Goal: Obtain resource: Obtain resource

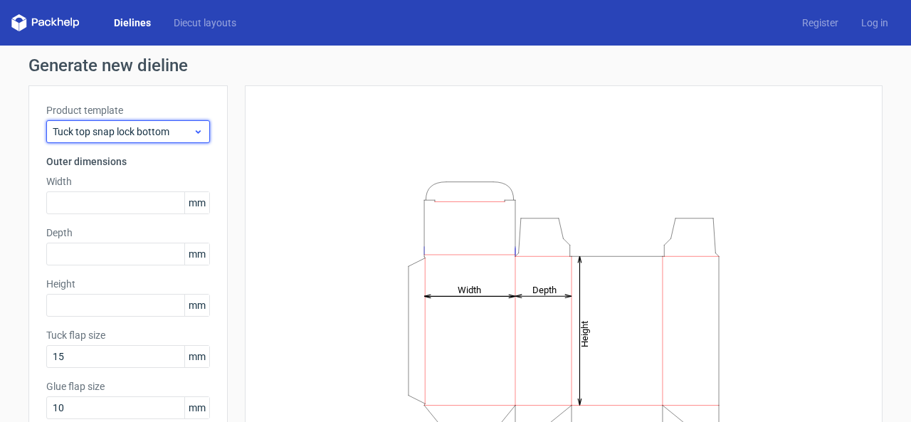
click at [106, 129] on span "Tuck top snap lock bottom" at bounding box center [123, 132] width 140 height 14
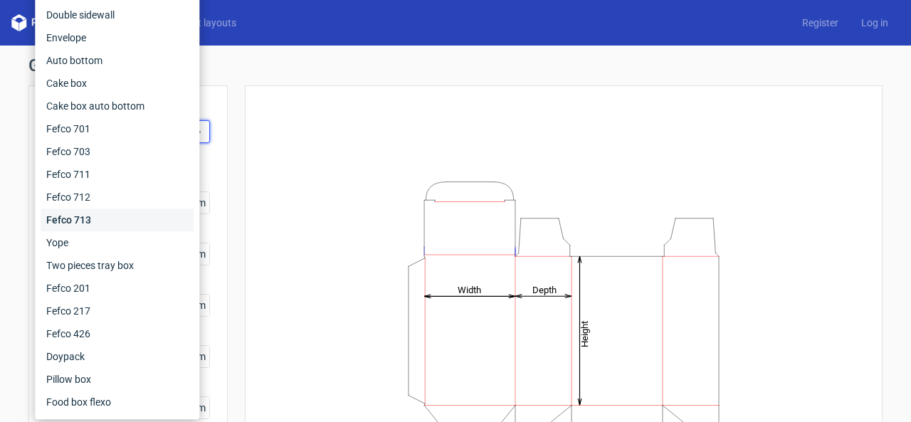
click at [98, 219] on div "Fefco 713" at bounding box center [117, 219] width 153 height 23
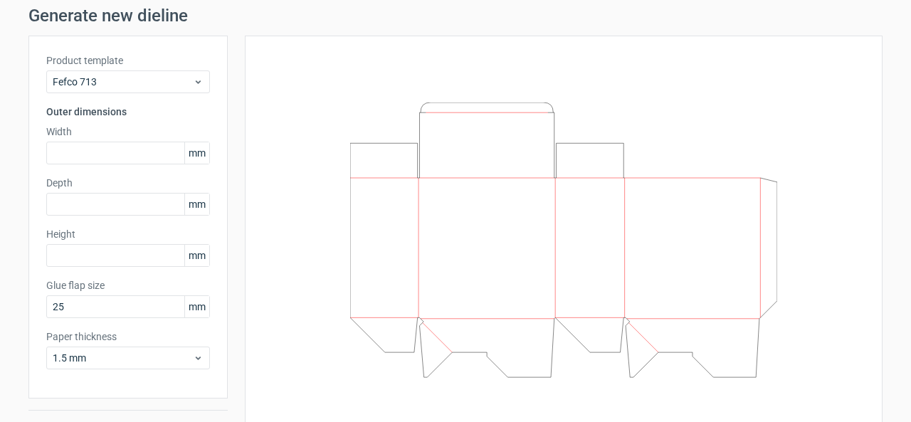
scroll to position [71, 0]
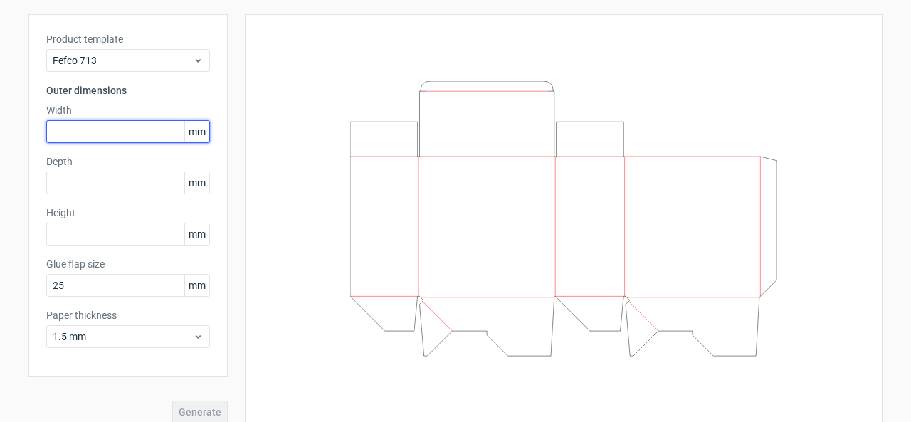
click at [115, 130] on input "text" at bounding box center [128, 131] width 164 height 23
type input "300"
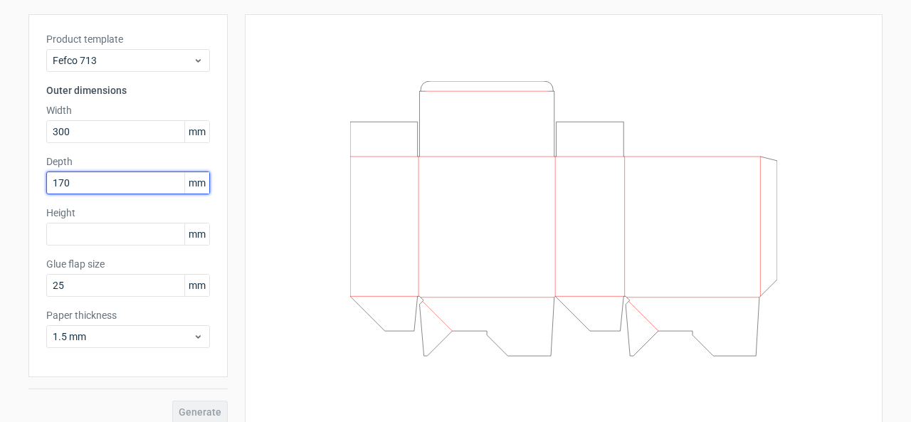
type input "170"
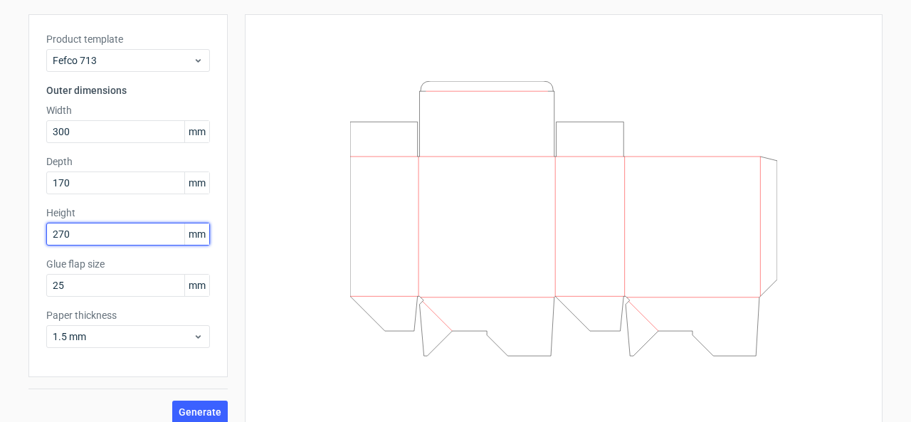
type input "270"
click at [180, 407] on span "Generate" at bounding box center [200, 412] width 43 height 10
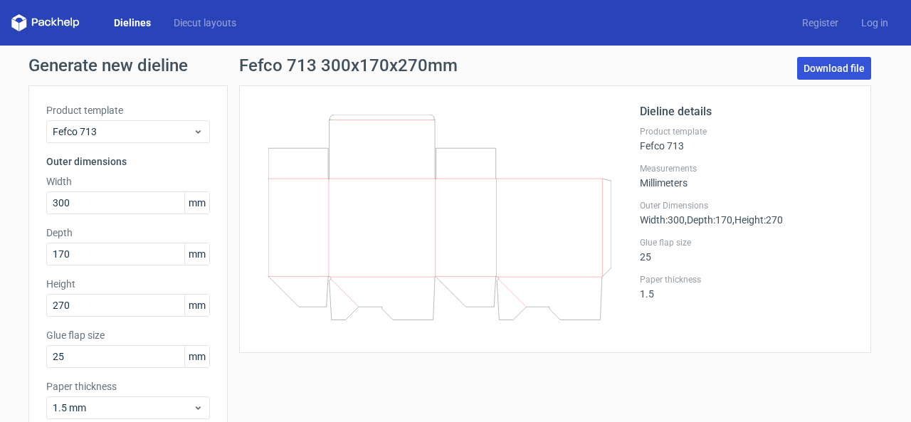
click at [827, 68] on link "Download file" at bounding box center [834, 68] width 74 height 23
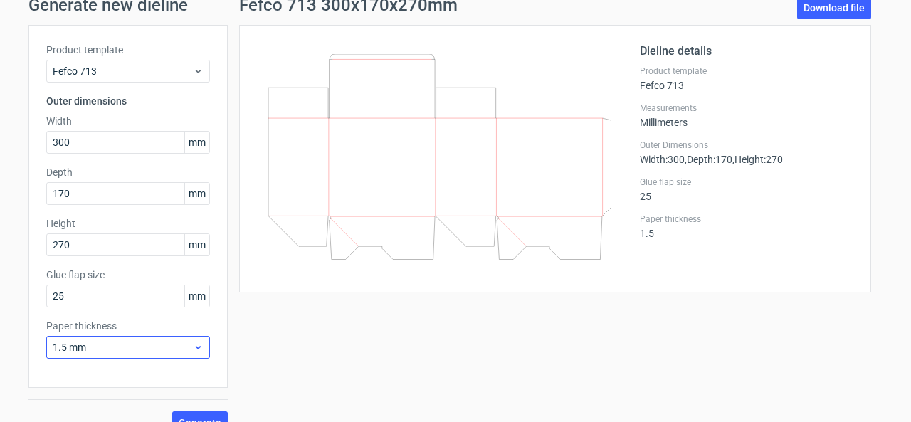
scroll to position [83, 0]
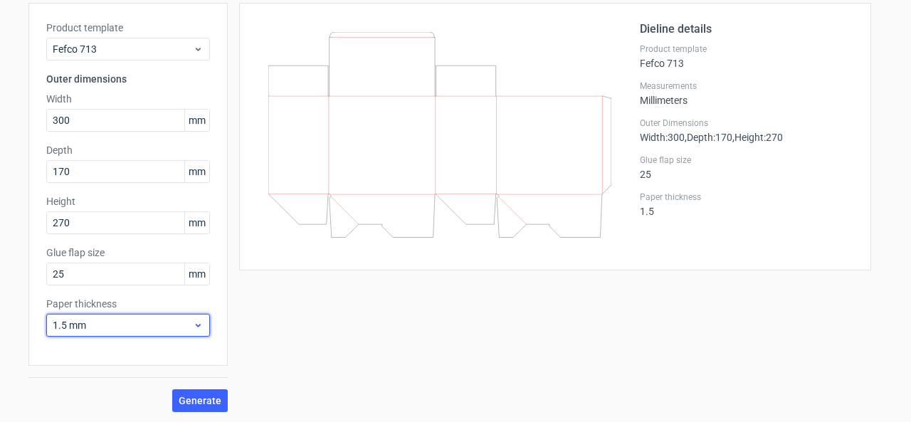
click at [135, 322] on span "1.5 mm" at bounding box center [123, 325] width 140 height 14
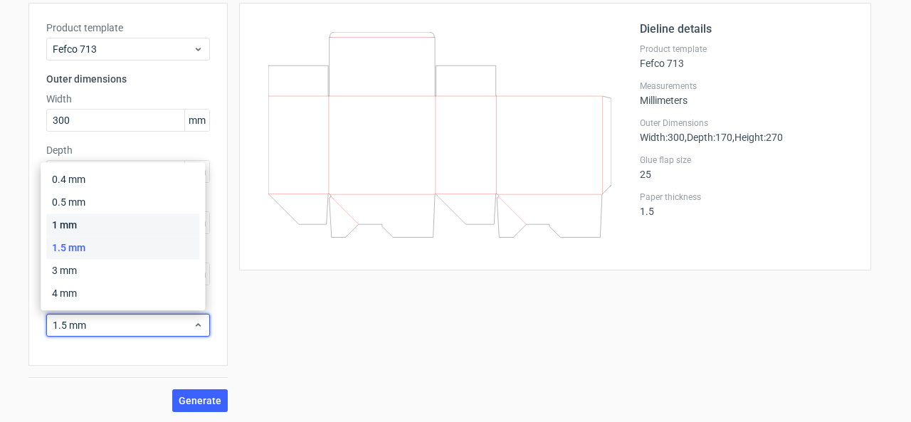
click at [83, 233] on div "1 mm" at bounding box center [122, 224] width 153 height 23
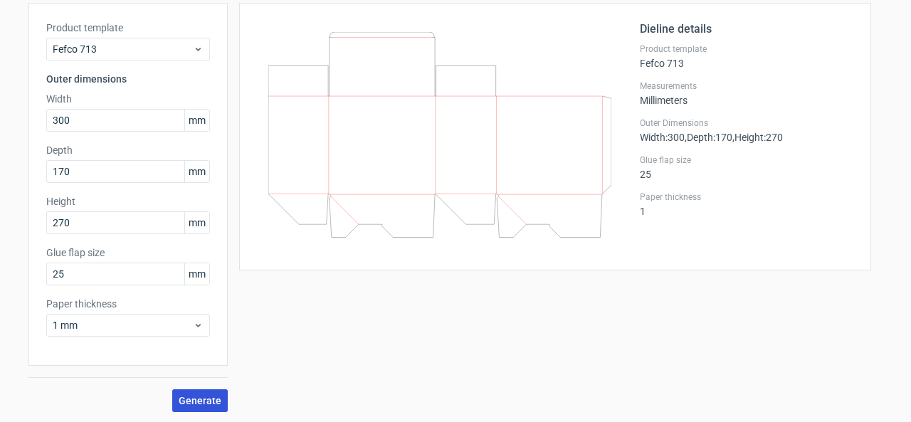
click at [193, 399] on span "Generate" at bounding box center [200, 401] width 43 height 10
click at [804, 393] on div "New dieline generated" at bounding box center [834, 388] width 97 height 14
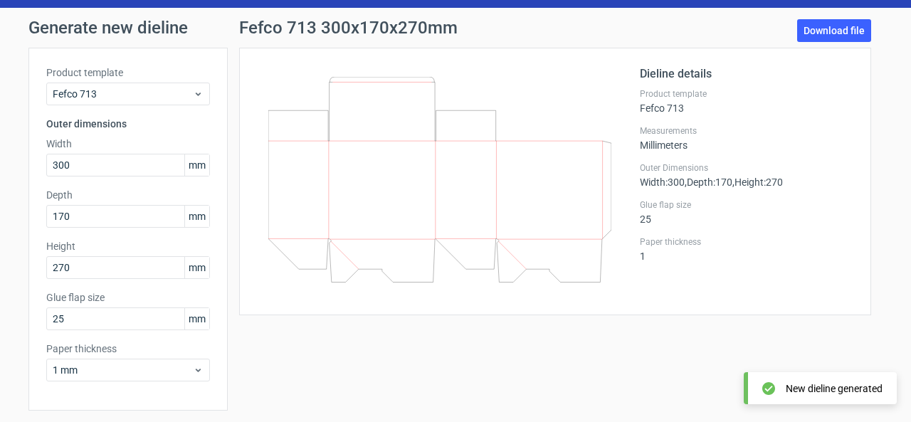
scroll to position [0, 0]
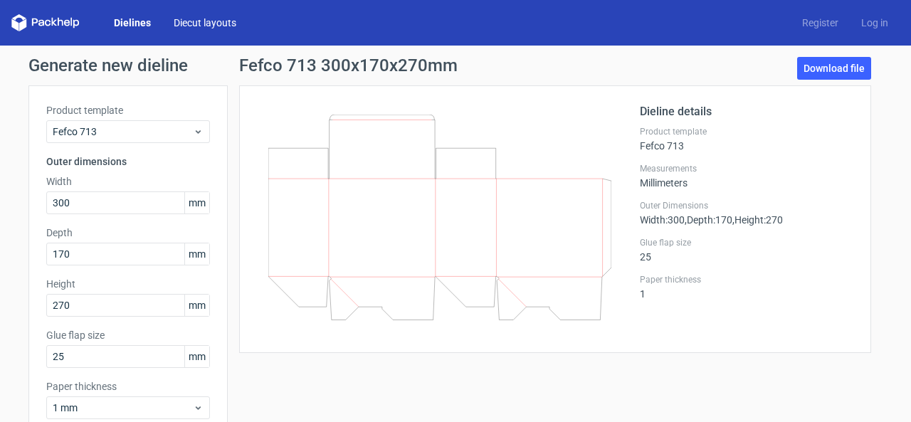
click at [216, 22] on link "Diecut layouts" at bounding box center [204, 23] width 85 height 14
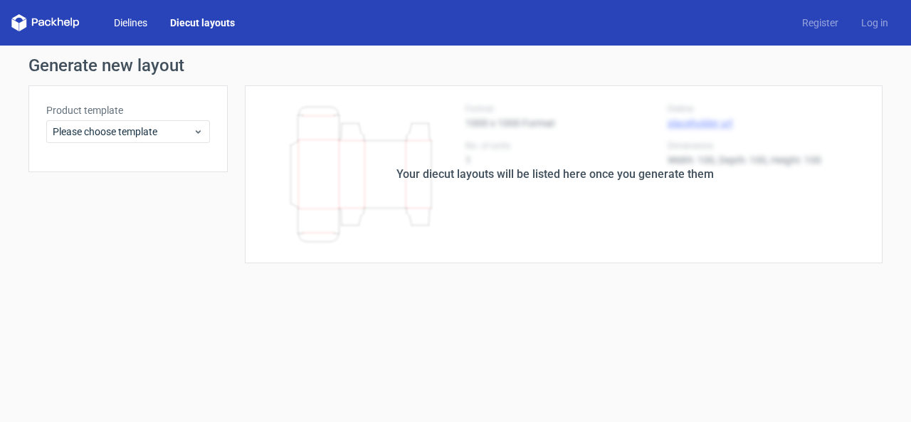
click at [139, 20] on link "Dielines" at bounding box center [130, 23] width 56 height 14
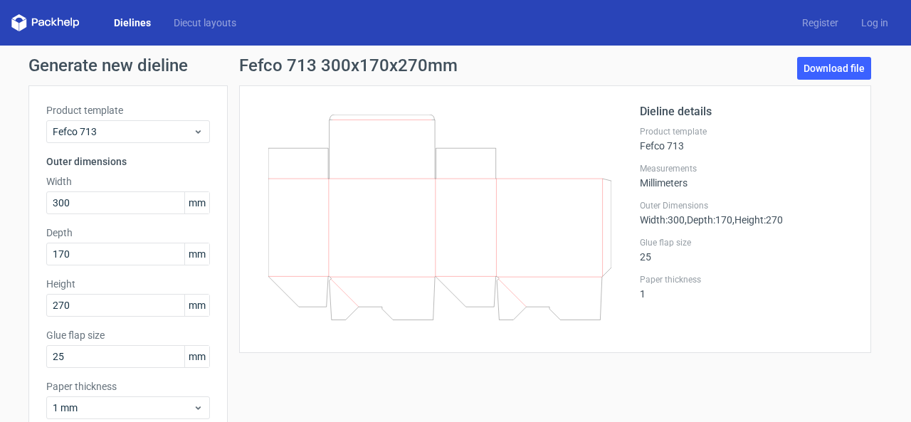
click at [705, 227] on div "Dieline details Product template Fefco 713 Measurements Millimeters Outer Dimen…" at bounding box center [746, 219] width 213 height 232
click at [825, 71] on link "Download file" at bounding box center [834, 68] width 74 height 23
click at [559, 63] on div "Fefco 713 300x170x270mm Download file" at bounding box center [555, 71] width 632 height 28
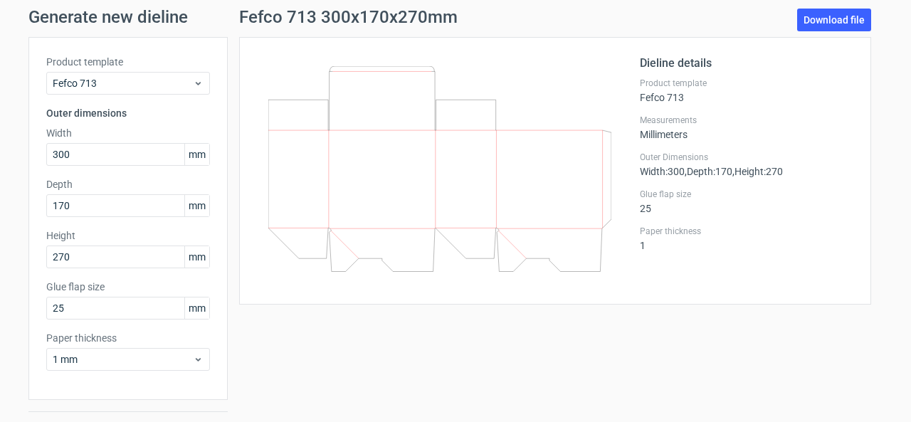
scroll to position [71, 0]
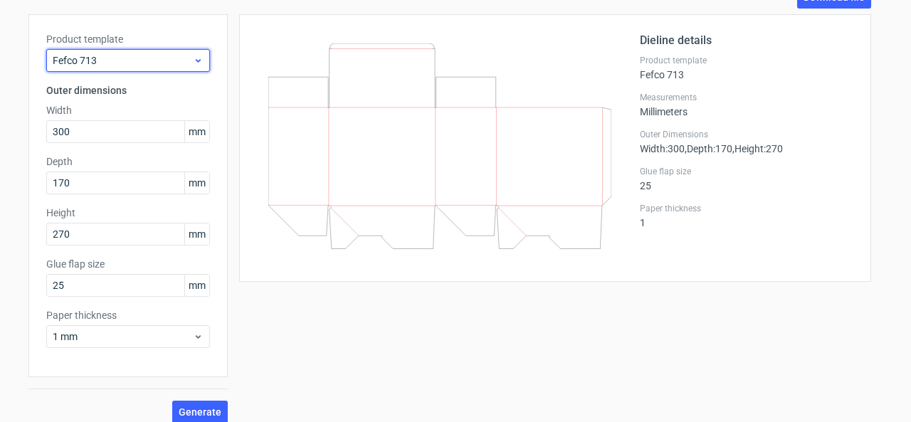
click at [102, 63] on span "Fefco 713" at bounding box center [123, 60] width 140 height 14
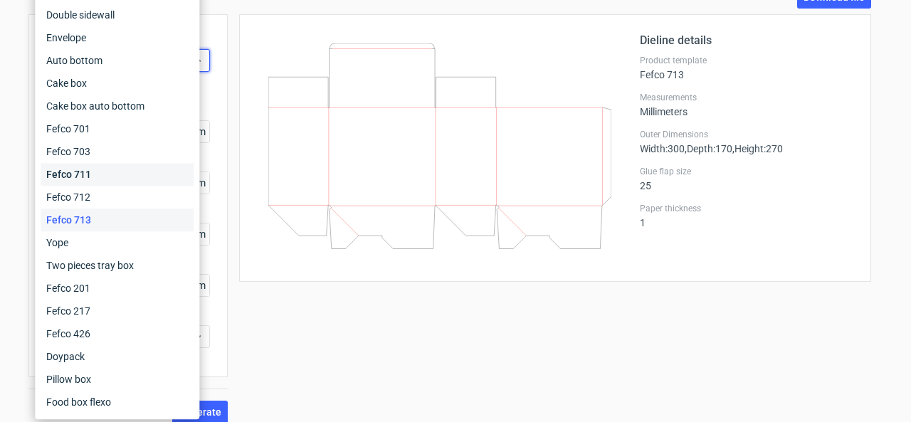
click at [102, 177] on div "Fefco 711" at bounding box center [117, 174] width 153 height 23
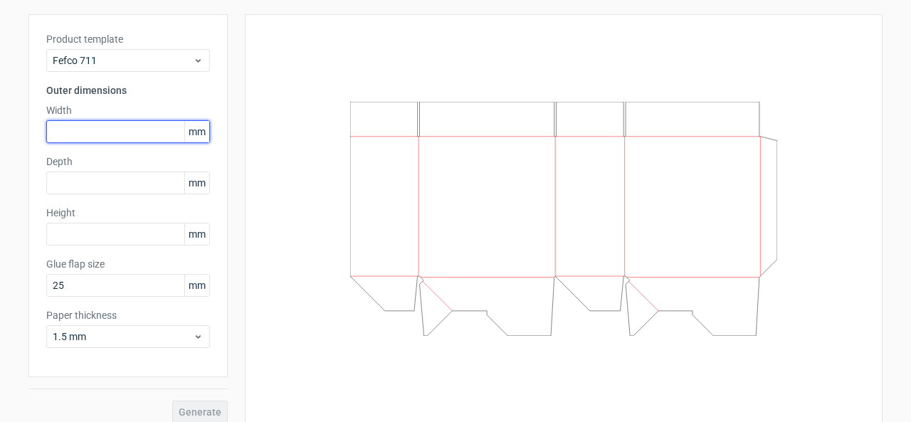
click at [107, 134] on input "text" at bounding box center [128, 131] width 164 height 23
type input "300"
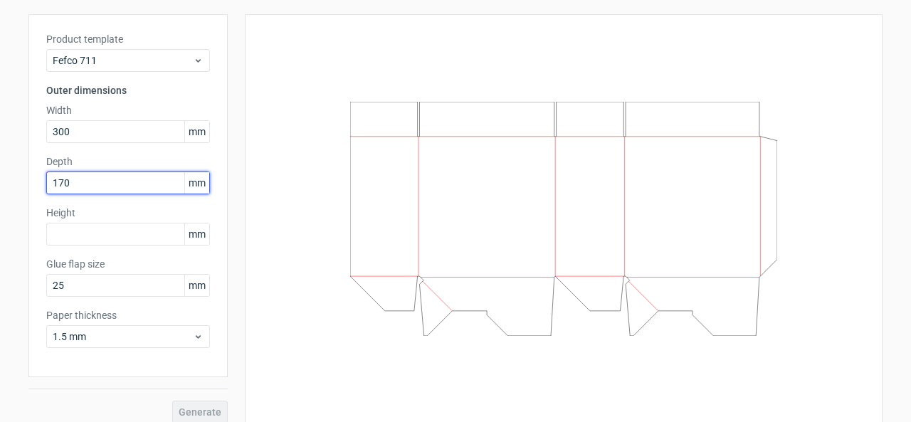
type input "170"
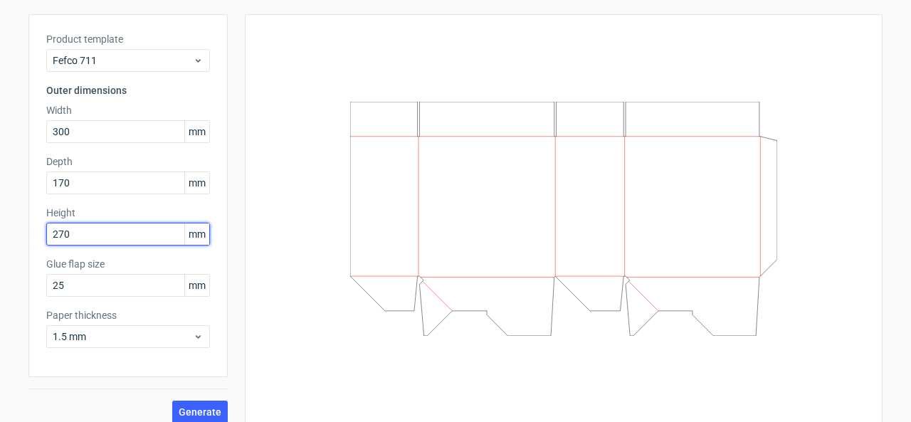
type input "270"
click at [196, 413] on span "Generate" at bounding box center [200, 412] width 43 height 10
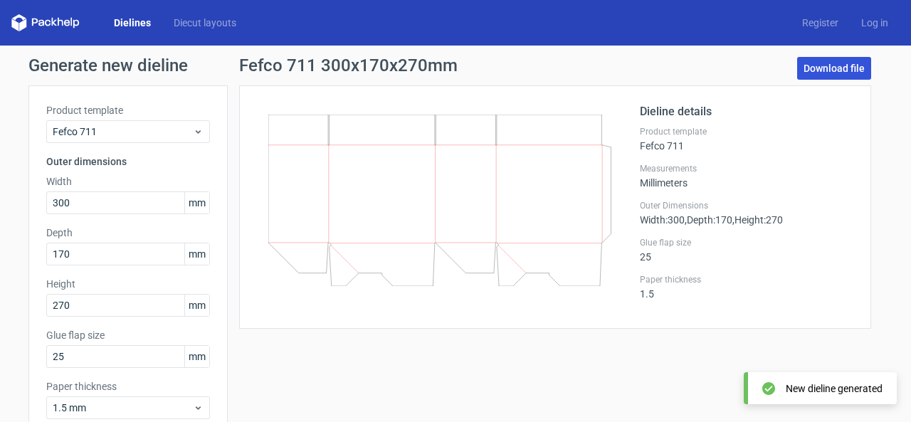
click at [841, 68] on link "Download file" at bounding box center [834, 68] width 74 height 23
